Goal: Task Accomplishment & Management: Manage account settings

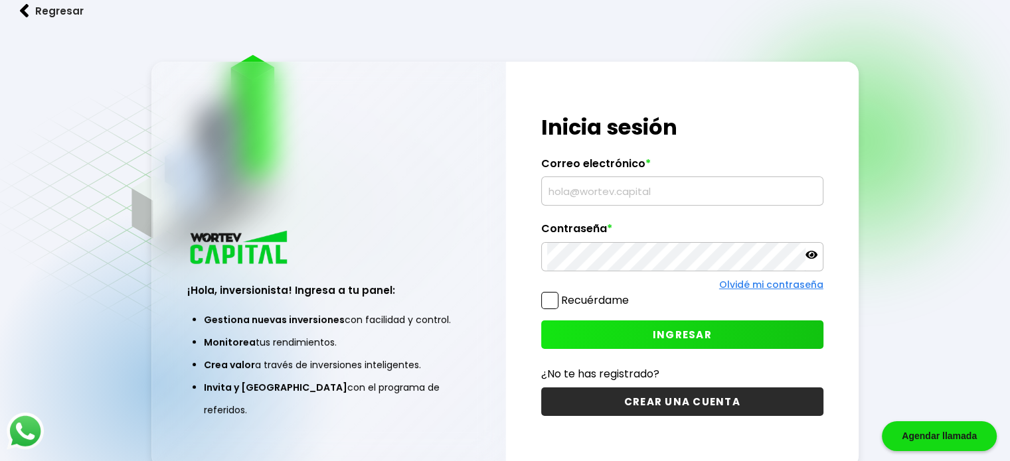
click at [626, 186] on input "text" at bounding box center [682, 191] width 270 height 28
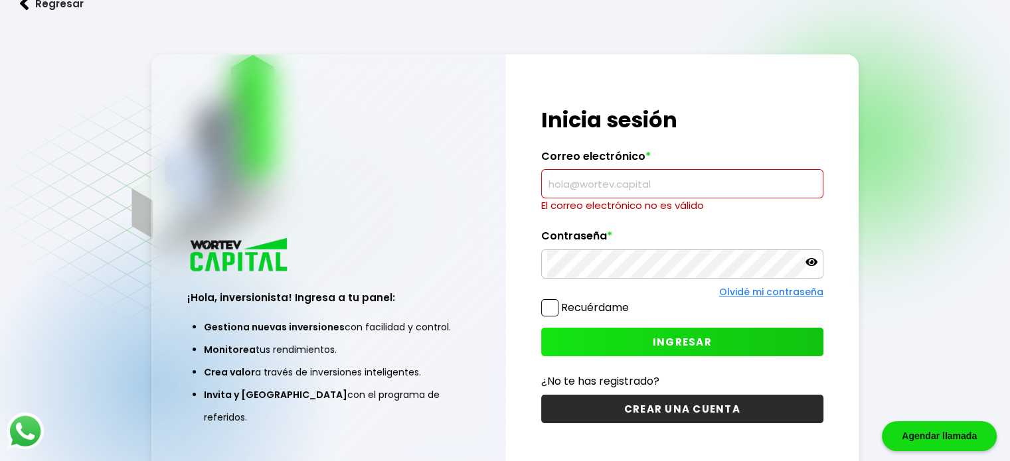
paste input "[EMAIL_ADDRESS][DOMAIN_NAME]"
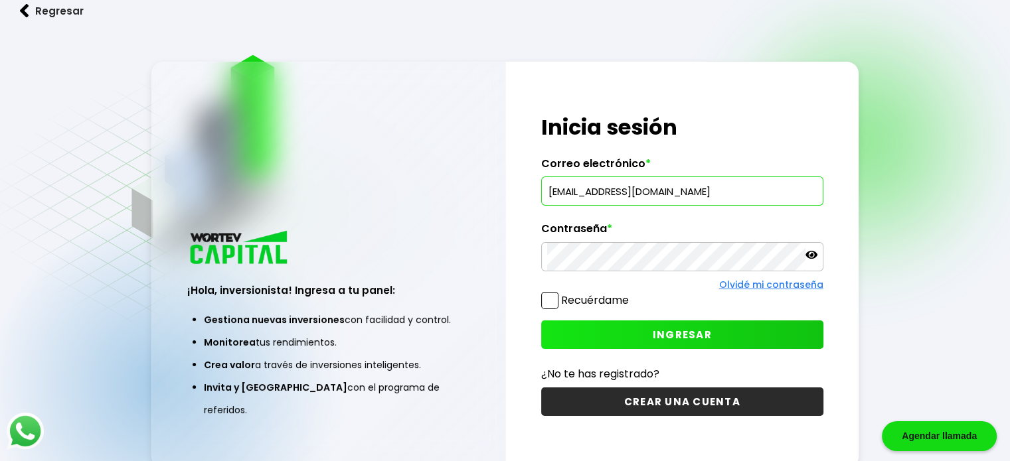
type input "[EMAIL_ADDRESS][DOMAIN_NAME]"
click at [554, 302] on span at bounding box center [549, 300] width 17 height 17
click at [631, 294] on input "Recuérdame" at bounding box center [631, 294] width 0 height 0
click at [638, 327] on button "INGRESAR" at bounding box center [682, 335] width 282 height 29
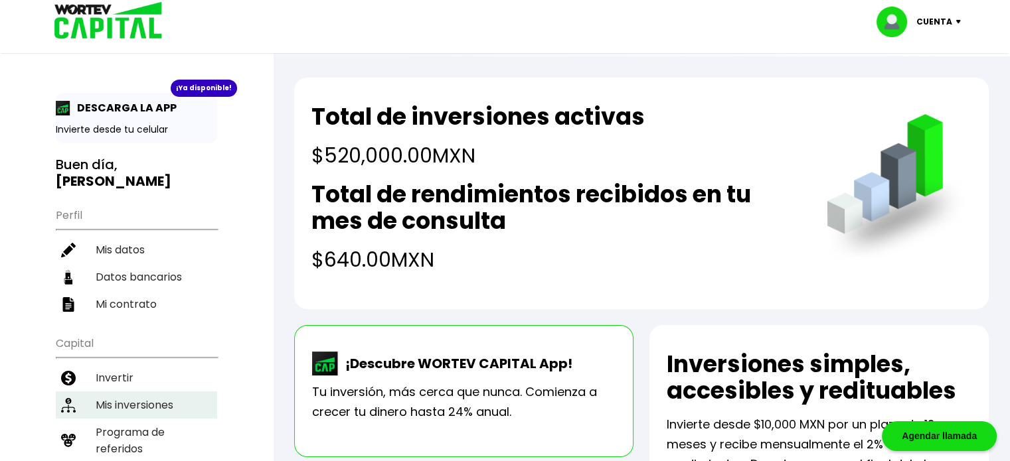
click at [167, 403] on li "Mis inversiones" at bounding box center [136, 405] width 161 height 27
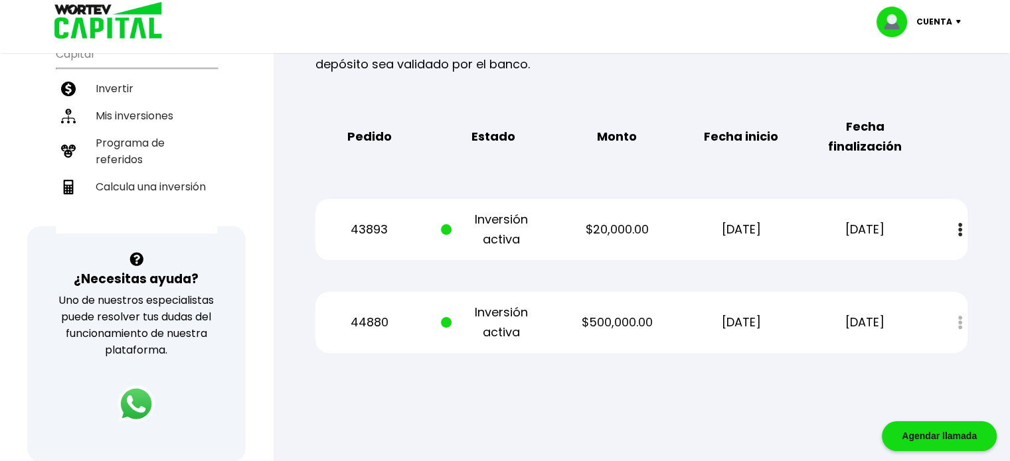
scroll to position [291, 0]
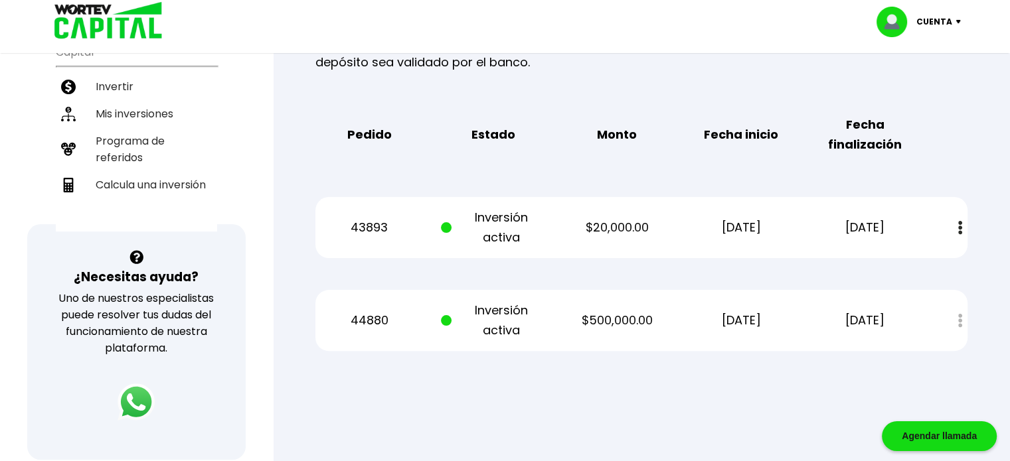
click at [960, 228] on img at bounding box center [960, 228] width 4 height 14
click at [993, 149] on div "Regresar Mis inversiones Como inversionista activo de WORTEV CAPITAL, apoyas el…" at bounding box center [641, 79] width 737 height 629
click at [724, 411] on div at bounding box center [505, 230] width 1010 height 461
click at [854, 432] on div at bounding box center [505, 230] width 1010 height 461
click at [964, 92] on div "Mis inversiones Como inversionista activo de WORTEV CAPITAL, apoyas el crecimie…" at bounding box center [641, 102] width 694 height 540
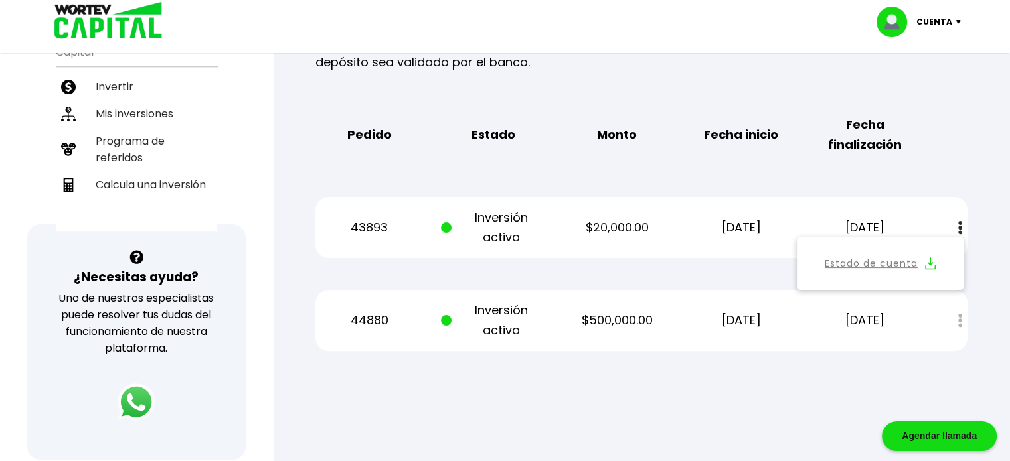
click at [954, 23] on img at bounding box center [961, 22] width 18 height 4
click at [940, 89] on li "Cerrar sesión" at bounding box center [920, 88] width 106 height 27
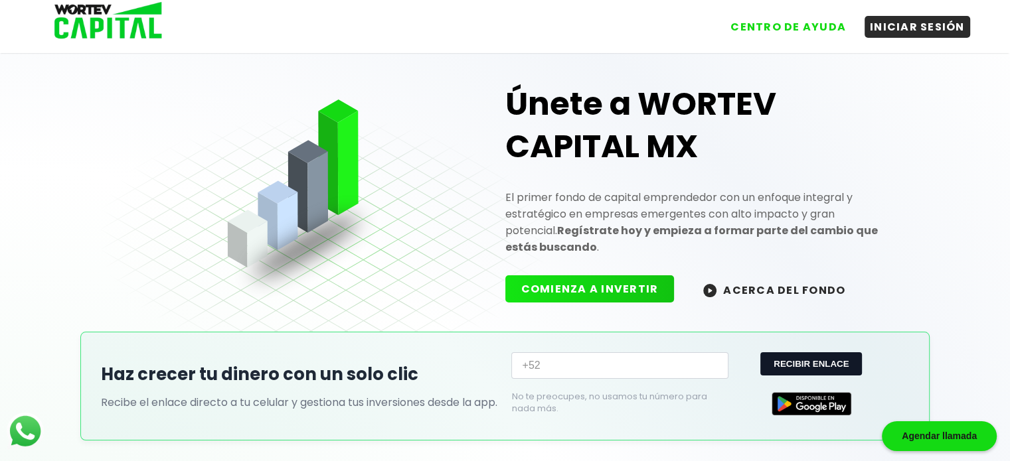
click at [784, 281] on button "ACERCA DEL FONDO" at bounding box center [774, 289] width 174 height 29
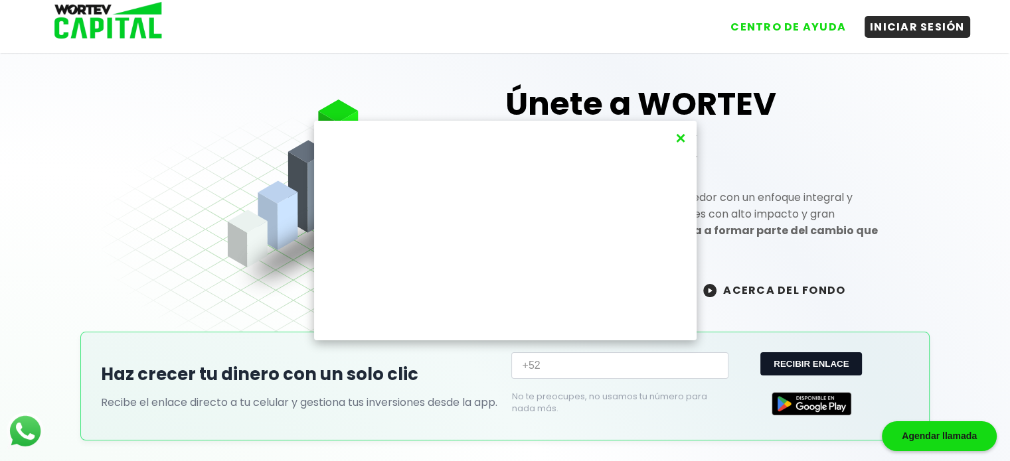
click at [682, 133] on button "×" at bounding box center [680, 138] width 18 height 22
